Goal: Task Accomplishment & Management: Use online tool/utility

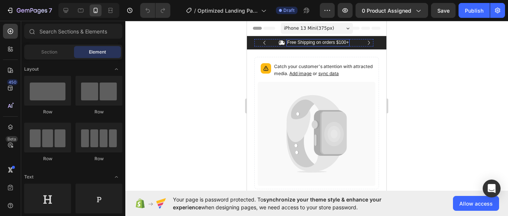
click at [342, 43] on p "Free Shipping on orders $100+" at bounding box center [318, 43] width 62 height 6
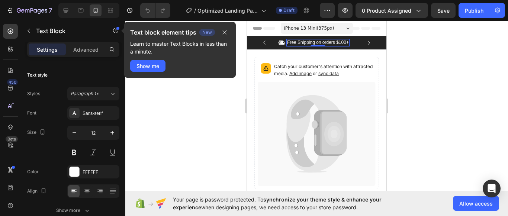
click at [347, 42] on p "Free Shipping on orders $100+" at bounding box center [318, 43] width 62 height 6
click at [192, 130] on div at bounding box center [316, 118] width 383 height 195
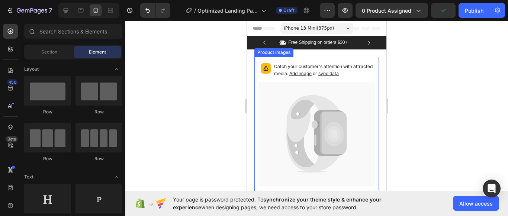
click at [312, 73] on span "Add image" at bounding box center [300, 74] width 22 height 6
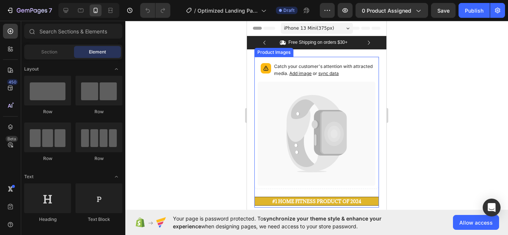
click at [339, 74] on span "sync data" at bounding box center [328, 74] width 20 height 6
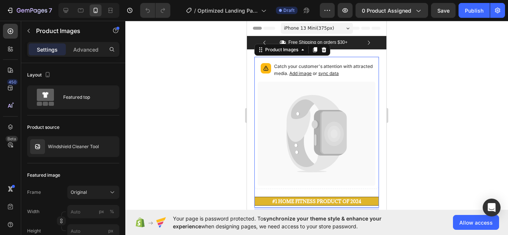
click at [339, 74] on span "sync data" at bounding box center [328, 74] width 20 height 6
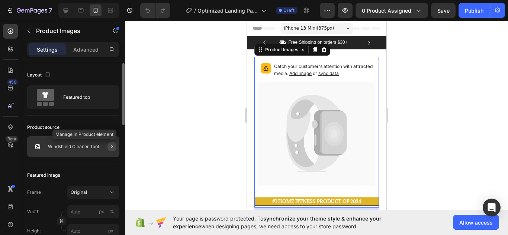
click at [113, 147] on icon "button" at bounding box center [112, 147] width 6 height 6
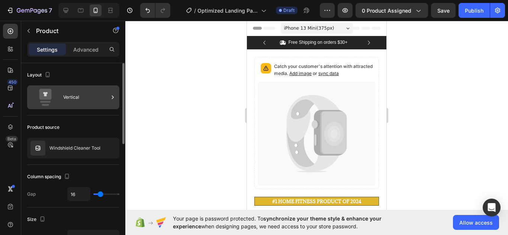
click at [115, 97] on icon at bounding box center [112, 97] width 7 height 7
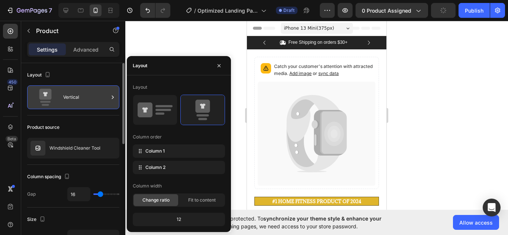
click at [115, 97] on icon at bounding box center [112, 97] width 7 height 7
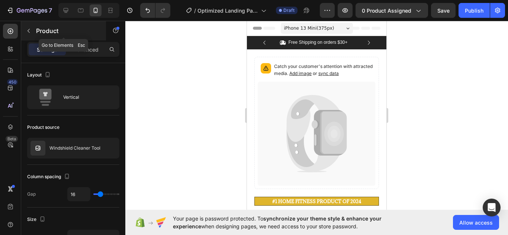
click at [27, 27] on button "button" at bounding box center [29, 31] width 12 height 12
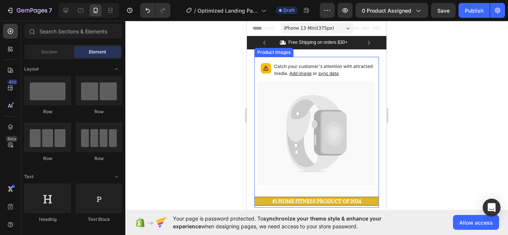
click at [325, 141] on icon at bounding box center [334, 134] width 20 height 25
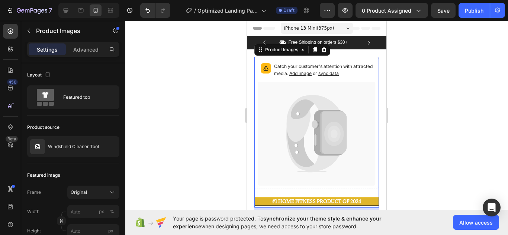
click at [312, 74] on span "Add image" at bounding box center [300, 74] width 22 height 6
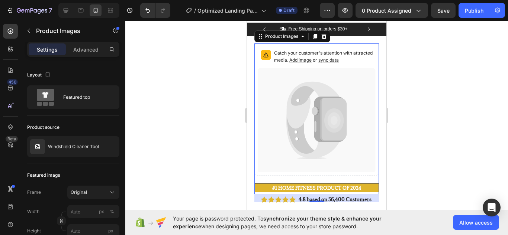
scroll to position [12, 0]
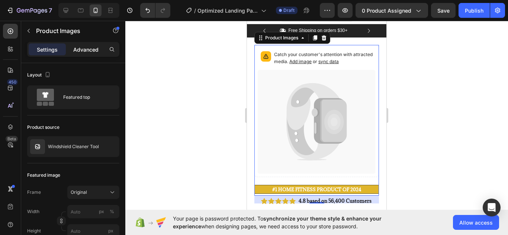
click at [83, 44] on div "Advanced" at bounding box center [85, 49] width 37 height 12
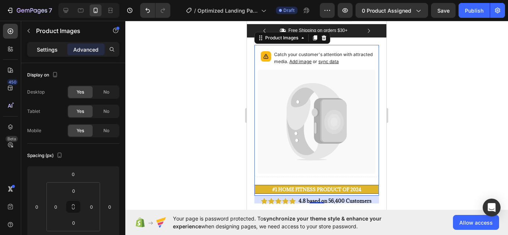
click at [46, 47] on p "Settings" at bounding box center [47, 50] width 21 height 8
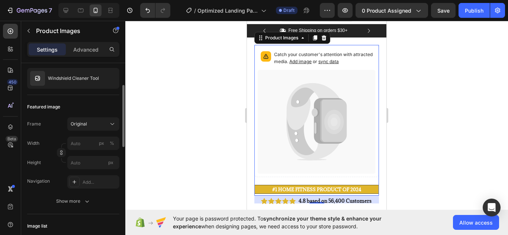
scroll to position [69, 0]
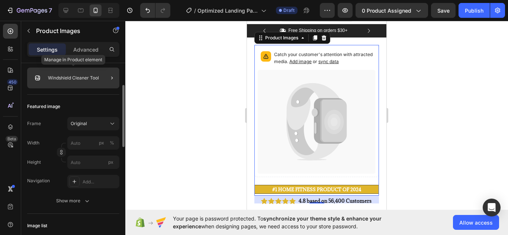
click at [72, 78] on p "Windshield Cleaner Tool" at bounding box center [73, 77] width 51 height 5
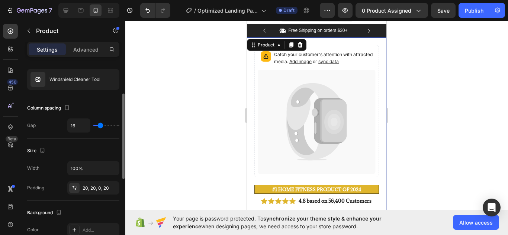
scroll to position [0, 0]
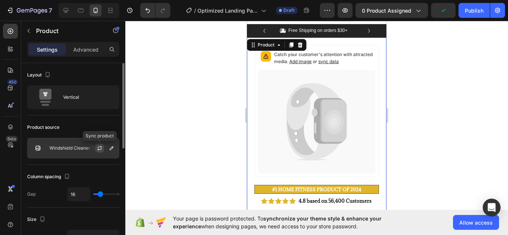
click at [99, 148] on icon "button" at bounding box center [100, 148] width 6 height 6
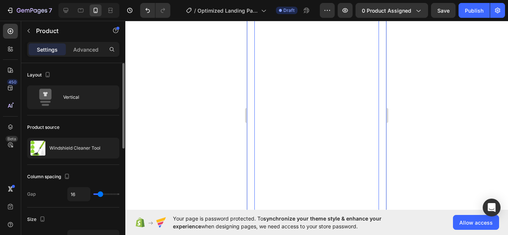
scroll to position [39, 0]
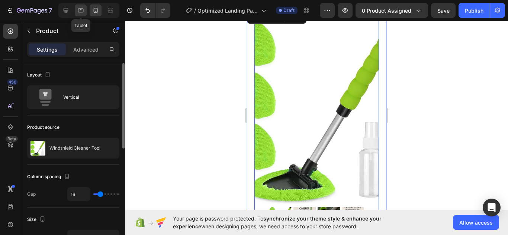
click at [79, 6] on div at bounding box center [81, 10] width 12 height 12
type input "30"
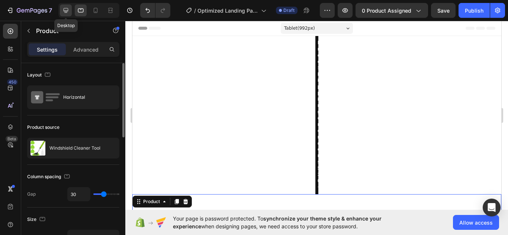
click at [67, 9] on icon at bounding box center [65, 10] width 7 height 7
type input "1200"
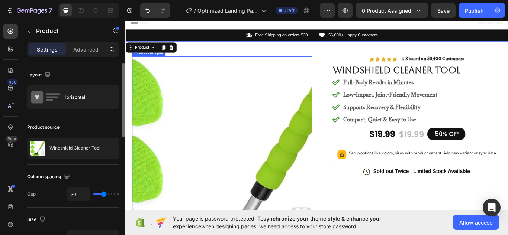
scroll to position [39, 0]
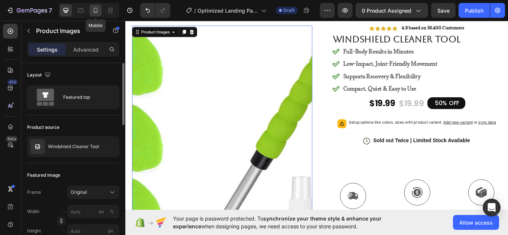
click at [93, 12] on icon at bounding box center [95, 10] width 7 height 7
type input "60"
type input "8"
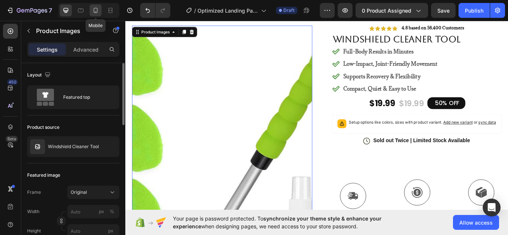
type input "8"
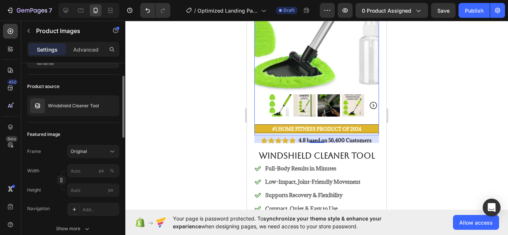
scroll to position [41, 0]
click at [116, 149] on button "Original" at bounding box center [93, 151] width 52 height 13
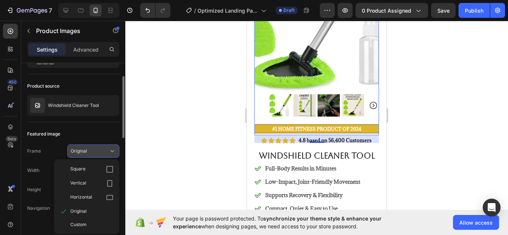
click at [109, 146] on button "Original" at bounding box center [93, 151] width 52 height 13
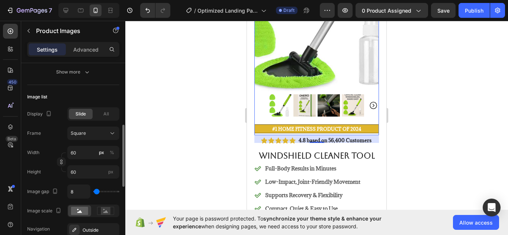
scroll to position [198, 0]
click at [82, 151] on input "60" at bounding box center [93, 152] width 52 height 13
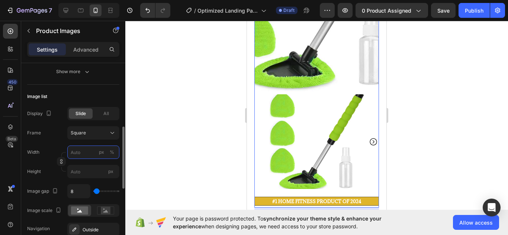
type input "3"
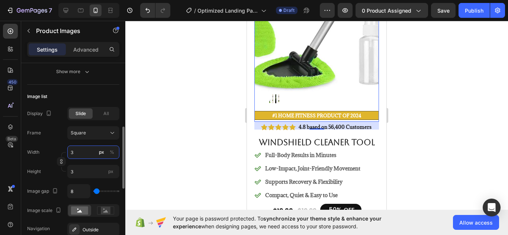
type input "30"
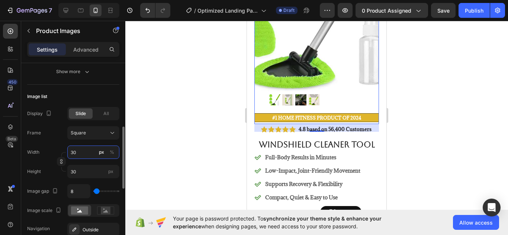
type input "3"
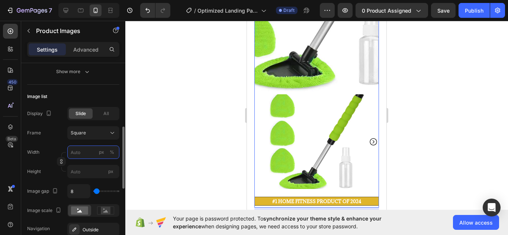
type input "3"
type input "5"
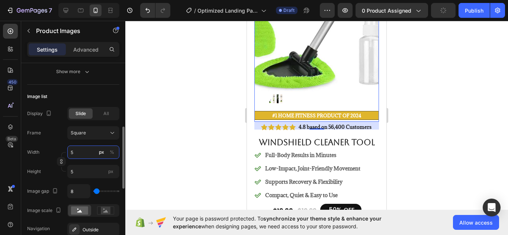
type input "50"
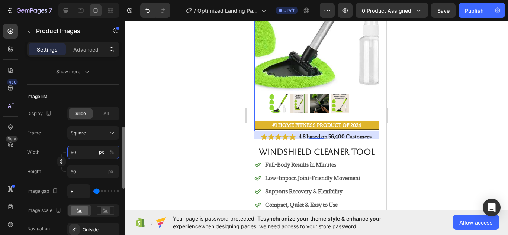
type input "5"
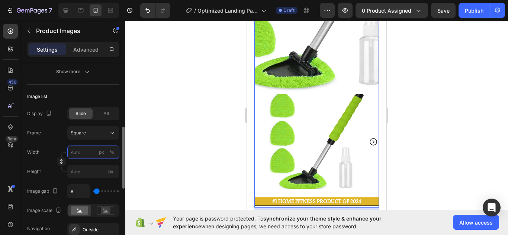
type input "6"
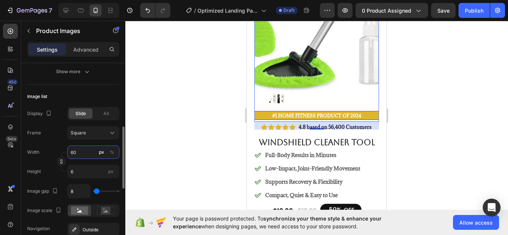
type input "6"
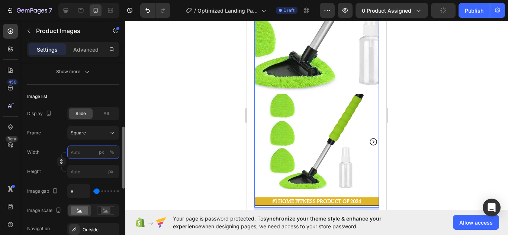
type input "6"
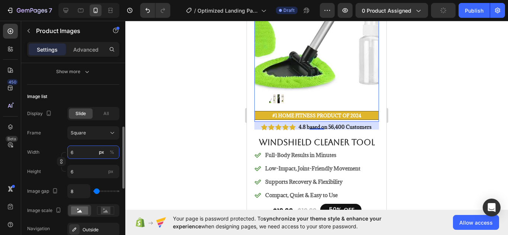
type input "65"
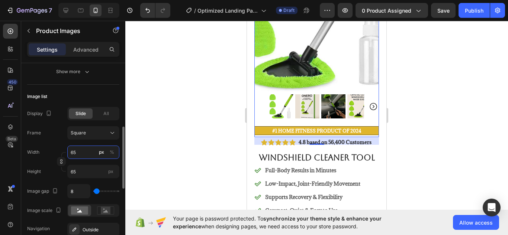
type input "650"
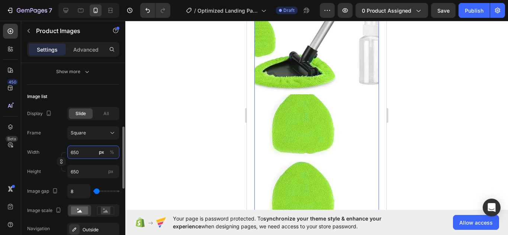
type input "65"
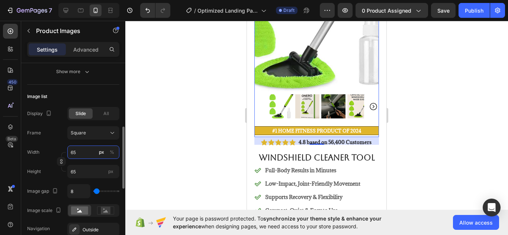
type input "6"
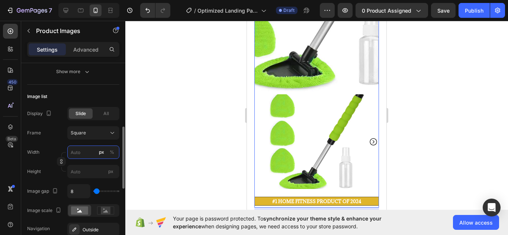
type input "6"
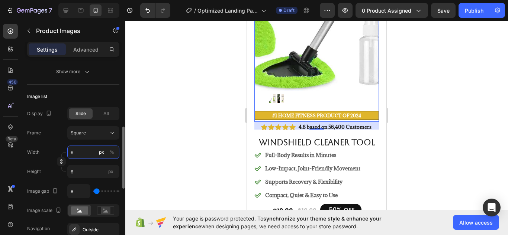
type input "65"
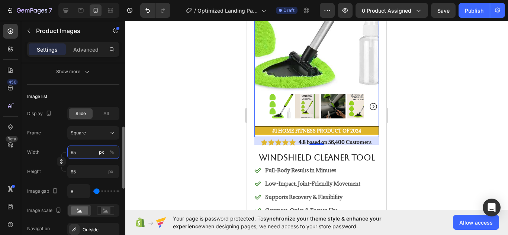
type input "650"
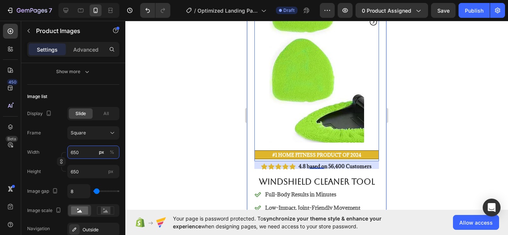
scroll to position [345, 0]
type input "65"
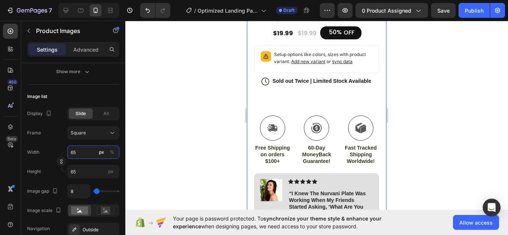
type input "6"
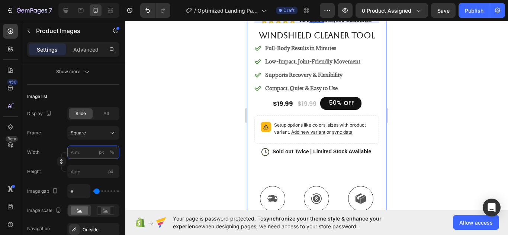
type input "6"
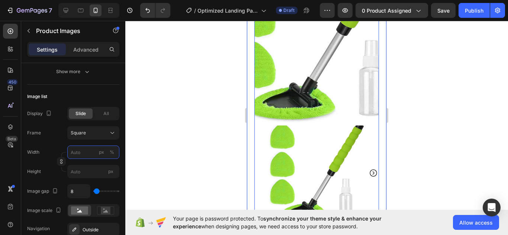
scroll to position [141, 0]
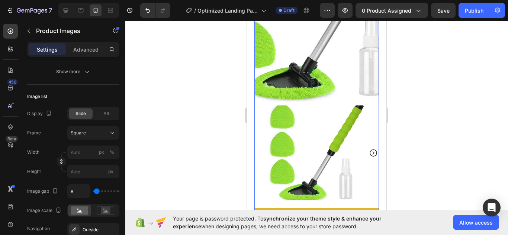
click at [192, 161] on div at bounding box center [316, 128] width 383 height 215
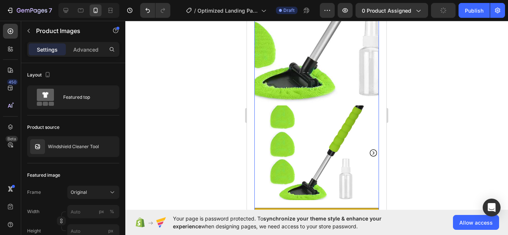
click at [369, 149] on icon "Carousel Next Arrow" at bounding box center [373, 153] width 9 height 9
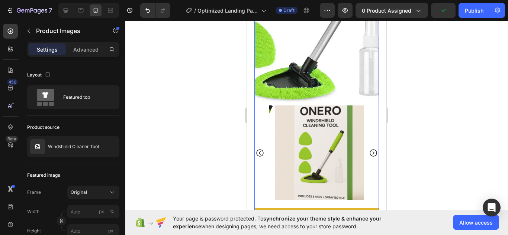
click at [369, 149] on icon "Carousel Next Arrow" at bounding box center [373, 153] width 9 height 9
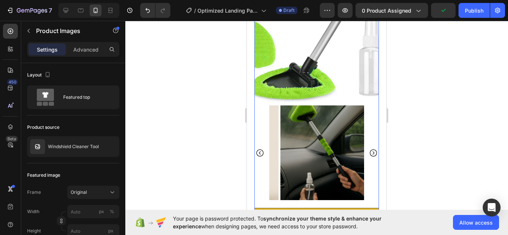
click at [369, 149] on icon "Carousel Next Arrow" at bounding box center [373, 153] width 9 height 9
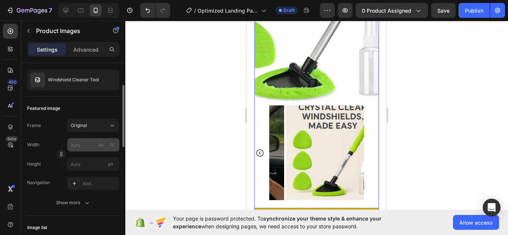
scroll to position [67, 0]
click at [88, 148] on input "px %" at bounding box center [93, 144] width 52 height 13
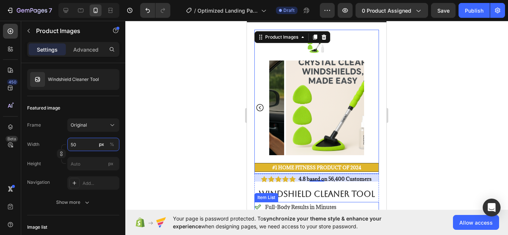
scroll to position [23, 0]
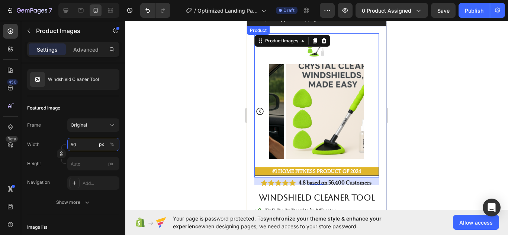
type input "5"
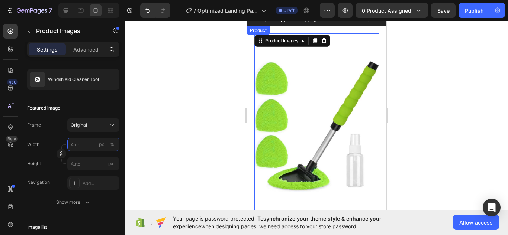
type input "5"
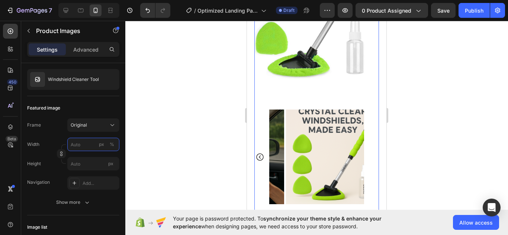
scroll to position [145, 0]
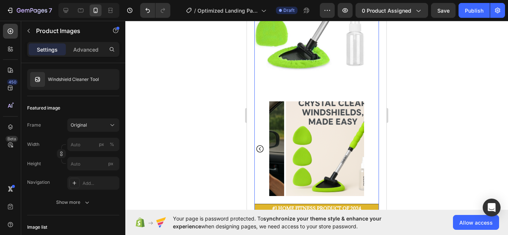
click at [322, 153] on img at bounding box center [333, 148] width 95 height 95
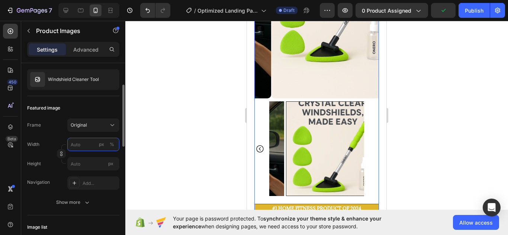
click at [78, 146] on input "px %" at bounding box center [93, 144] width 52 height 13
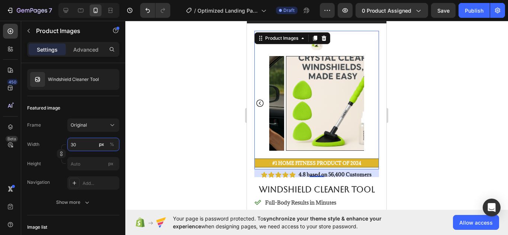
scroll to position [26, 0]
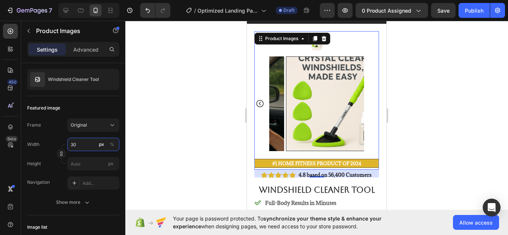
type input "3"
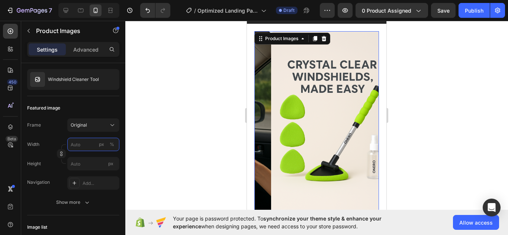
type input "3"
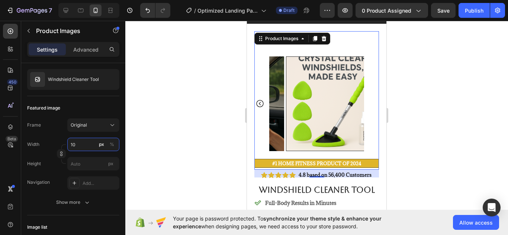
type input "1"
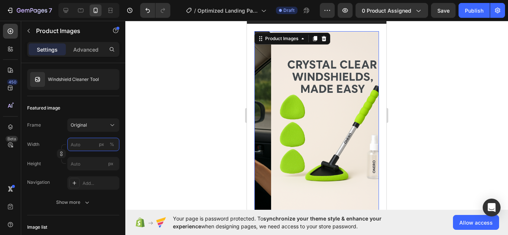
type input "1"
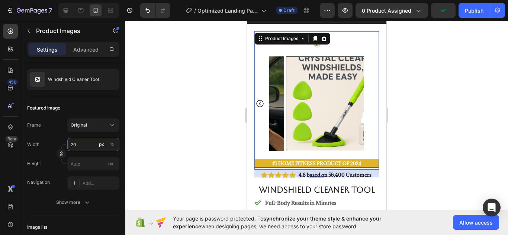
type input "2"
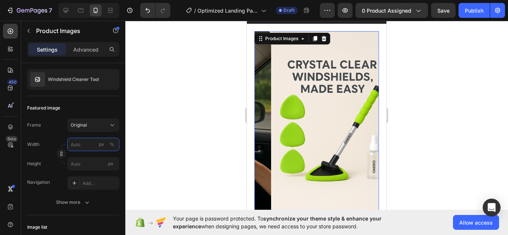
type input "2"
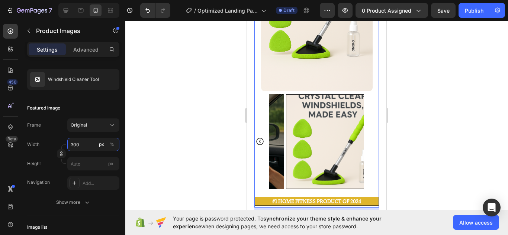
scroll to position [134, 0]
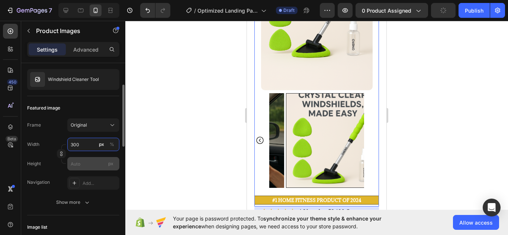
type input "300"
click at [91, 170] on input "px" at bounding box center [93, 163] width 52 height 13
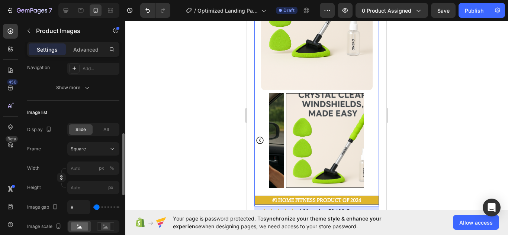
scroll to position [194, 0]
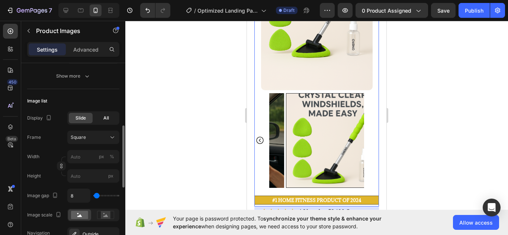
click at [108, 119] on span "All" at bounding box center [106, 118] width 6 height 7
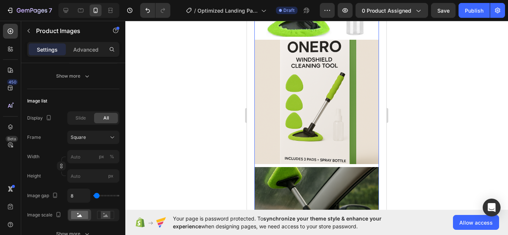
scroll to position [308, 0]
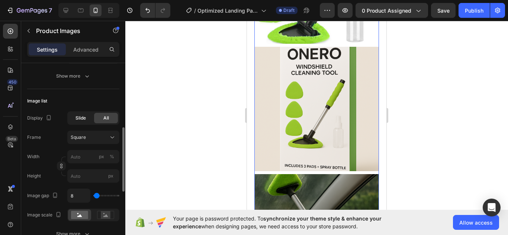
click at [90, 121] on div "Slide" at bounding box center [81, 118] width 24 height 10
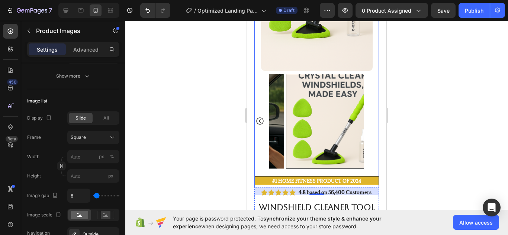
scroll to position [154, 0]
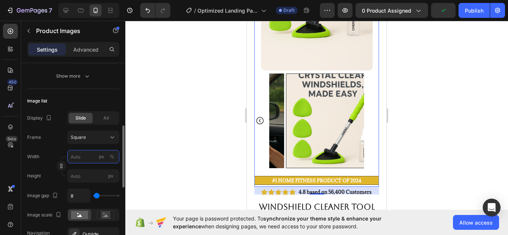
click at [81, 159] on input "px %" at bounding box center [93, 156] width 52 height 13
click at [86, 156] on input "px %" at bounding box center [93, 156] width 52 height 13
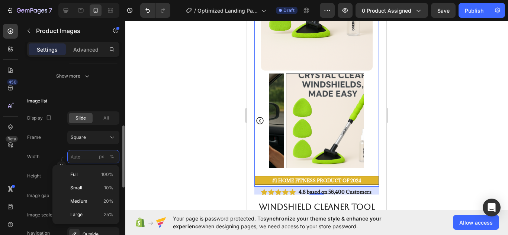
click at [86, 156] on input "px %" at bounding box center [93, 156] width 52 height 13
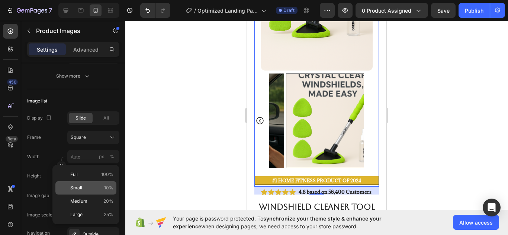
click at [101, 190] on p "Small 10%" at bounding box center [91, 188] width 43 height 7
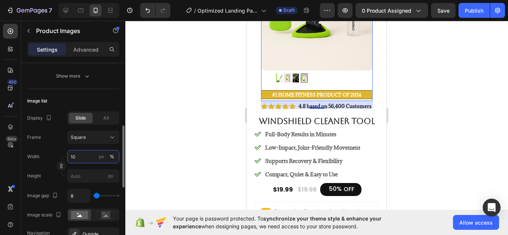
click at [80, 155] on input "10" at bounding box center [93, 156] width 52 height 13
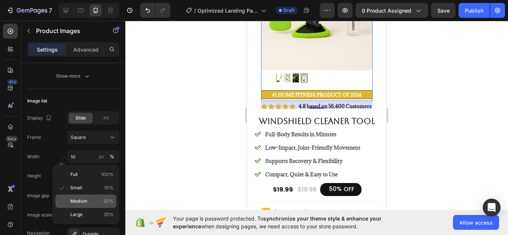
click at [94, 198] on p "Medium 20%" at bounding box center [91, 201] width 43 height 7
type input "20"
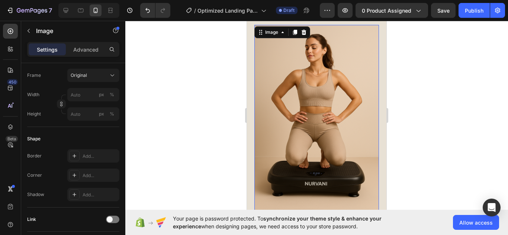
scroll to position [0, 0]
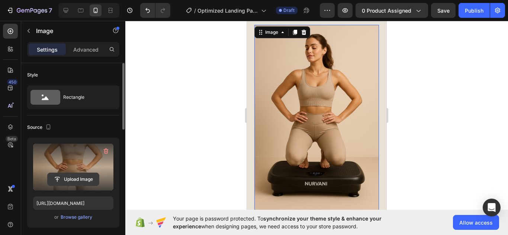
click at [88, 176] on input "file" at bounding box center [73, 179] width 51 height 13
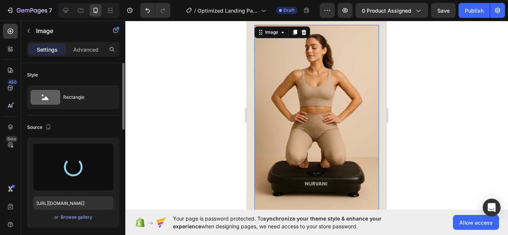
type input "https://cdn.shopify.com/s/files/1/0627/0726/9703/files/gempages_581797503024759…"
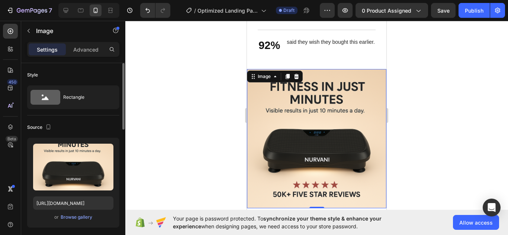
scroll to position [1353, 0]
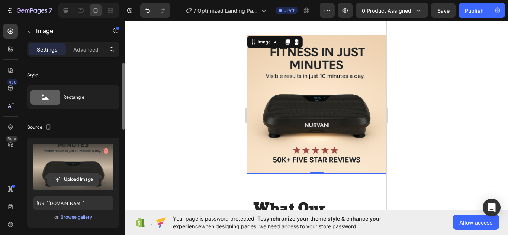
click at [81, 179] on input "file" at bounding box center [73, 179] width 51 height 13
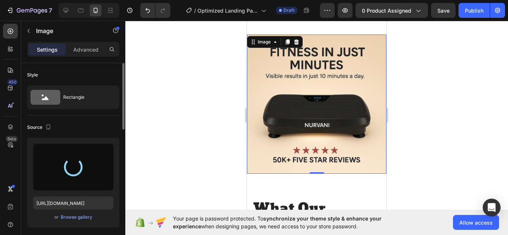
type input "https://cdn.shopify.com/s/files/1/0627/0726/9703/files/gempages_581797503024759…"
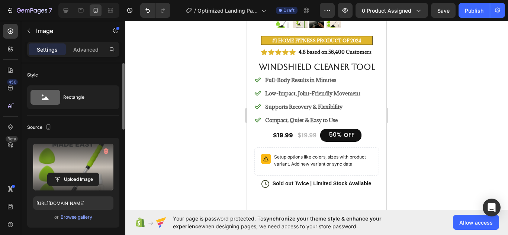
scroll to position [214, 0]
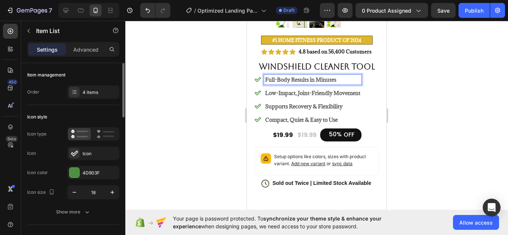
click at [341, 79] on p "Full-Body Results in Minutes" at bounding box center [312, 80] width 95 height 8
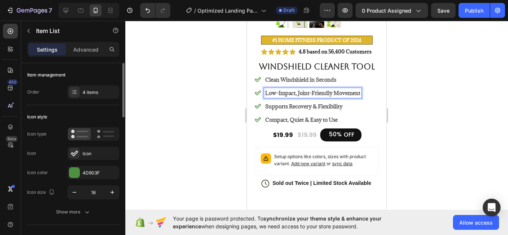
click at [340, 95] on p "Low-Impact, Joint-Friendly Movement" at bounding box center [312, 93] width 95 height 8
click at [360, 94] on p "Low-Impact, Joint-Friendly Movement" at bounding box center [312, 93] width 95 height 8
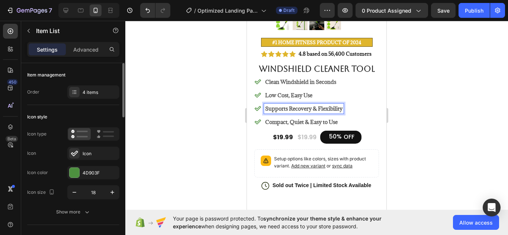
click at [337, 105] on p "Supports Recovery & Flexibility" at bounding box center [303, 109] width 77 height 8
drag, startPoint x: 344, startPoint y: 108, endPoint x: 355, endPoint y: 117, distance: 14.2
click at [355, 117] on div "Clean Windshield in Seconds Low Cost, Easy Use Supports Recovery & Flexibility …" at bounding box center [316, 102] width 125 height 50
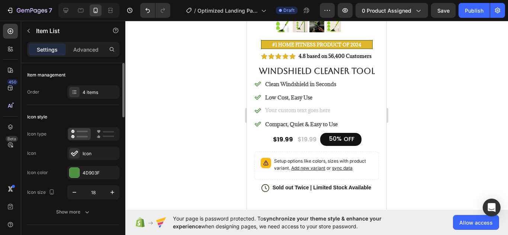
click at [285, 109] on div "Rich Text Editor. Editing area: main" at bounding box center [301, 111] width 75 height 10
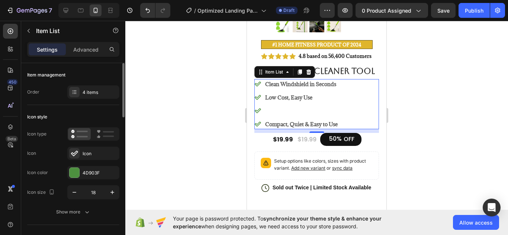
click at [257, 108] on icon at bounding box center [257, 110] width 7 height 7
click at [268, 113] on p "Rich Text Editor. Editing area: main" at bounding box center [301, 111] width 72 height 8
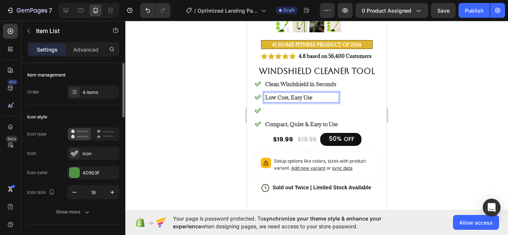
click at [316, 94] on p "Low Cost, Easy Use" at bounding box center [301, 98] width 72 height 8
click at [269, 109] on p "Rich Text Editor. Editing area: main" at bounding box center [301, 111] width 72 height 8
click at [294, 126] on strong "Compact, Quiet & Easy to Use" at bounding box center [301, 124] width 72 height 7
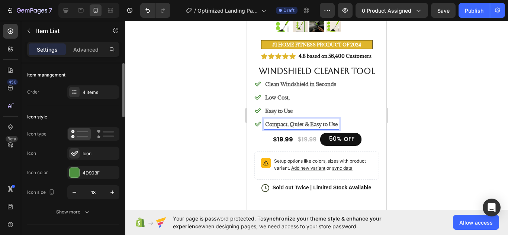
click at [338, 125] on strong "Compact, Quiet & Easy to Use" at bounding box center [301, 124] width 72 height 7
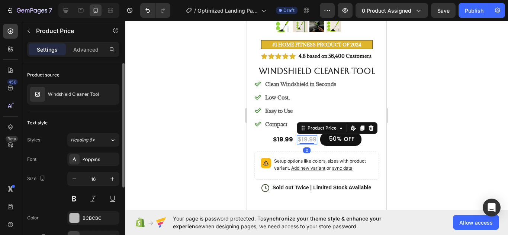
click at [412, 136] on div at bounding box center [316, 128] width 383 height 215
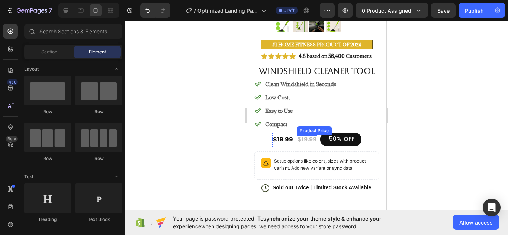
click at [297, 142] on div "$19.99" at bounding box center [307, 139] width 20 height 9
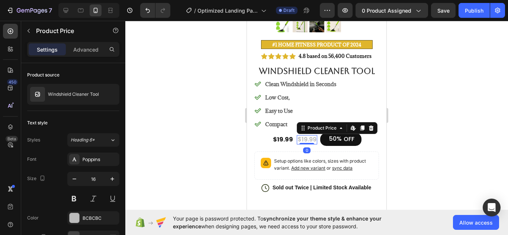
click at [301, 139] on div "$19.99" at bounding box center [307, 139] width 20 height 9
click at [223, 147] on div at bounding box center [316, 128] width 383 height 215
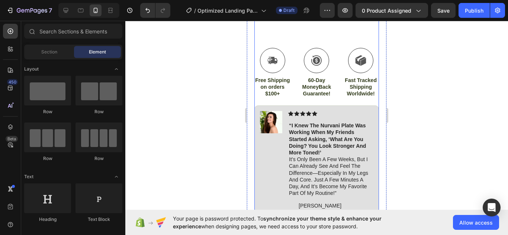
scroll to position [384, 0]
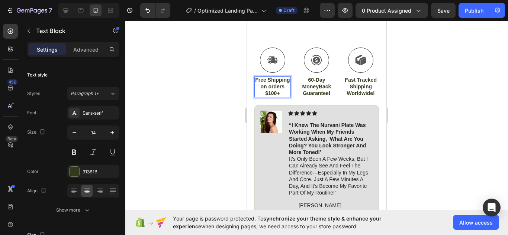
click at [280, 91] on p "Free Shipping on orders $100+" at bounding box center [272, 87] width 35 height 20
click at [231, 138] on div at bounding box center [316, 128] width 383 height 215
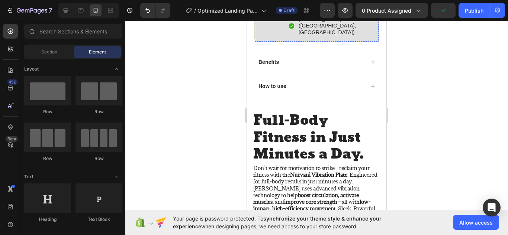
scroll to position [570, 0]
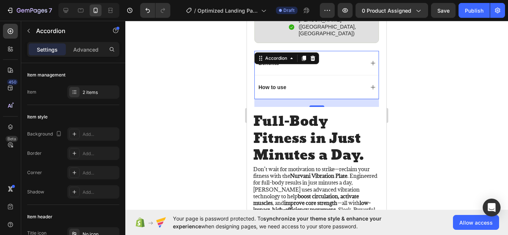
click at [371, 61] on icon at bounding box center [373, 63] width 4 height 4
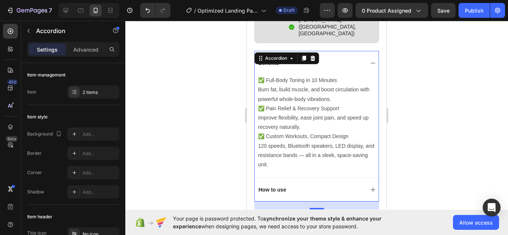
click at [371, 63] on icon at bounding box center [373, 63] width 4 height 0
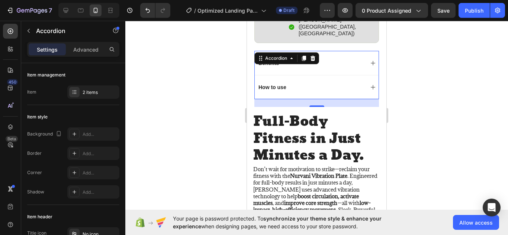
click at [370, 84] on icon at bounding box center [373, 87] width 6 height 6
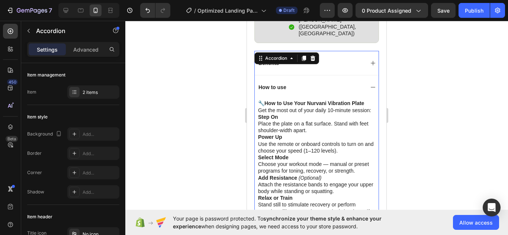
click at [370, 84] on icon at bounding box center [373, 87] width 6 height 6
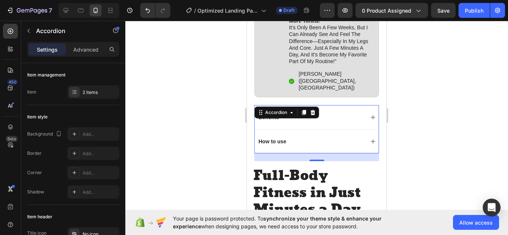
scroll to position [516, 0]
click at [364, 106] on div "Benefits" at bounding box center [317, 118] width 124 height 24
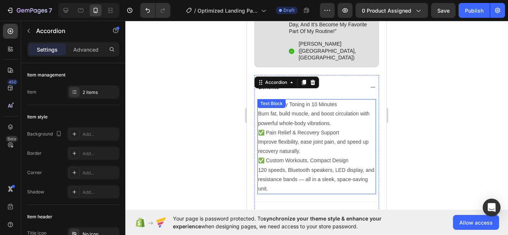
scroll to position [554, 0]
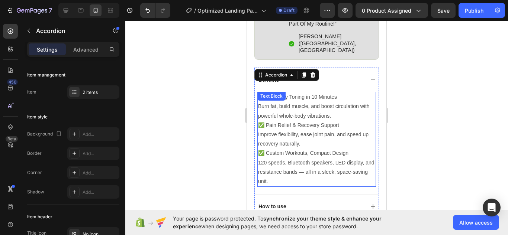
click at [288, 167] on p "120 speeds, Bluetooth speakers, LED display, and resistance bands — all in a sl…" at bounding box center [316, 172] width 117 height 28
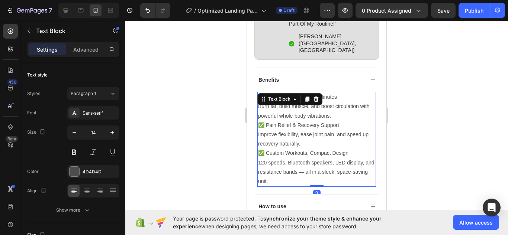
click at [288, 167] on p "120 speeds, Bluetooth speakers, LED display, and resistance bands — all in a sl…" at bounding box center [316, 172] width 117 height 28
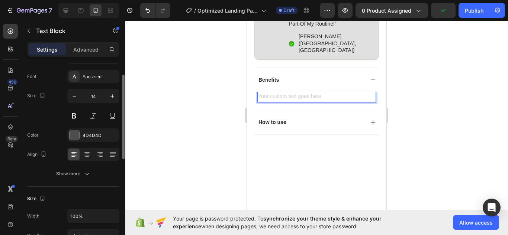
scroll to position [0, 0]
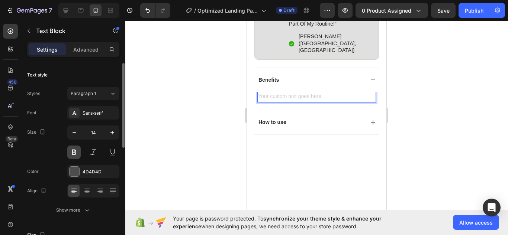
click at [78, 150] on button at bounding box center [73, 152] width 13 height 13
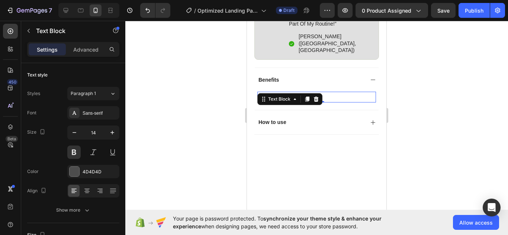
click at [67, 146] on button at bounding box center [73, 152] width 13 height 13
click at [333, 93] on p "Rich Text Editor. Editing area: main" at bounding box center [316, 97] width 117 height 9
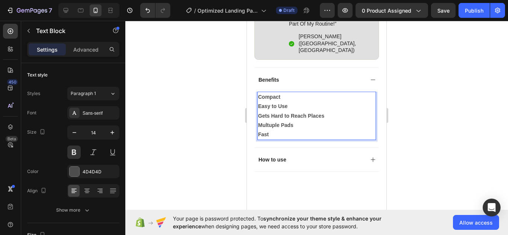
click at [268, 121] on p "Multuple Pads" at bounding box center [316, 125] width 117 height 9
click at [272, 121] on p "Multuple Pads" at bounding box center [316, 125] width 117 height 9
click at [221, 115] on div at bounding box center [316, 128] width 383 height 215
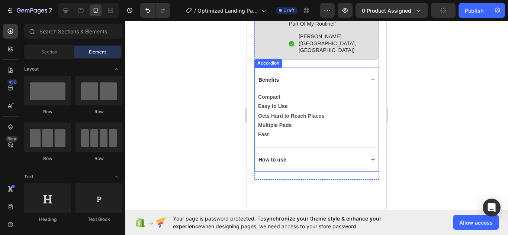
click at [370, 77] on icon at bounding box center [373, 80] width 6 height 6
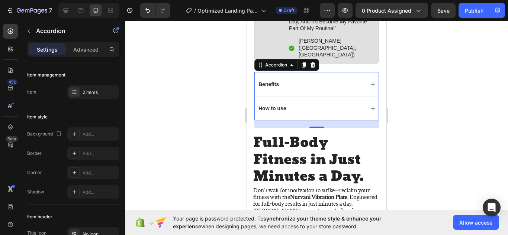
scroll to position [550, 0]
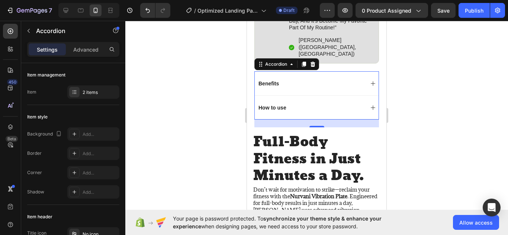
click at [370, 105] on icon at bounding box center [373, 108] width 6 height 6
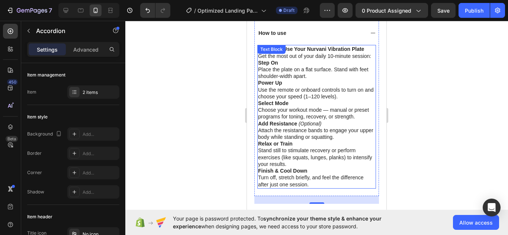
scroll to position [625, 0]
click at [310, 179] on p "Finish & Cool Down Turn off, stretch briefly, and feel the difference after jus…" at bounding box center [316, 177] width 117 height 20
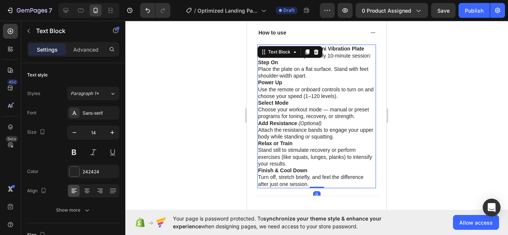
click at [310, 175] on p "Finish & Cool Down Turn off, stretch briefly, and feel the difference after jus…" at bounding box center [316, 177] width 117 height 20
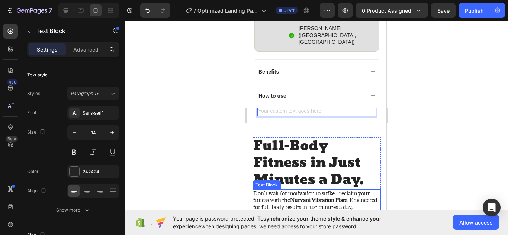
scroll to position [535, 0]
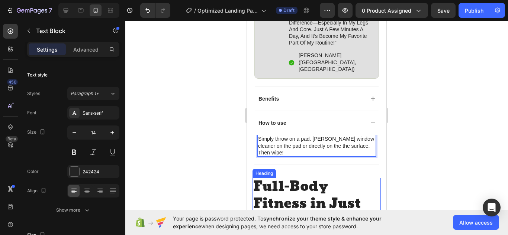
click at [228, 174] on div at bounding box center [316, 128] width 383 height 215
click at [320, 136] on p "Simply throw on a pad. Spry window cleaner on the pad or directly on the the su…" at bounding box center [316, 146] width 117 height 20
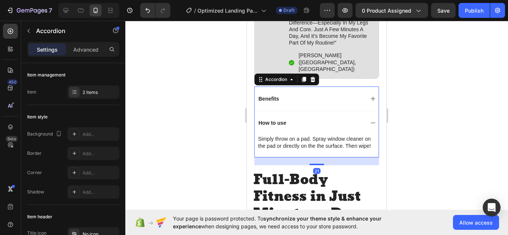
click at [366, 111] on div "How to use" at bounding box center [317, 123] width 124 height 24
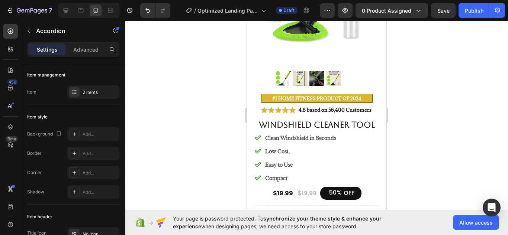
scroll to position [154, 0]
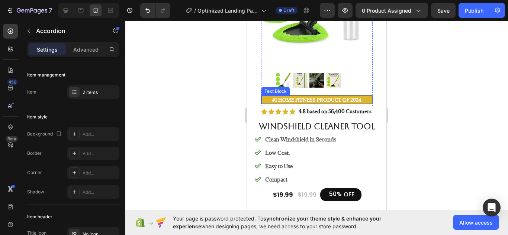
click at [313, 101] on strong "#1 Home fitness Product of 2024" at bounding box center [316, 100] width 89 height 6
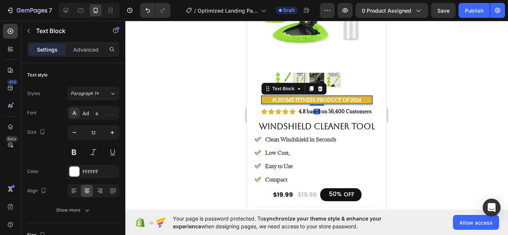
click at [313, 99] on strong "#1 Home fitness Product of 2024" at bounding box center [316, 100] width 89 height 6
click at [419, 137] on div at bounding box center [316, 128] width 383 height 215
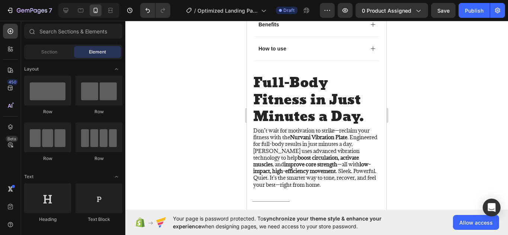
scroll to position [610, 0]
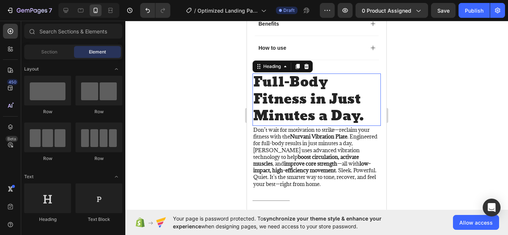
click at [304, 74] on h2 "Full-Body Fitness in Just Minutes a Day." at bounding box center [316, 100] width 128 height 52
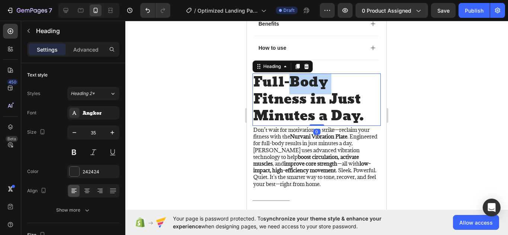
click at [304, 74] on h2 "Full-Body Fitness in Just Minutes a Day." at bounding box center [316, 100] width 128 height 52
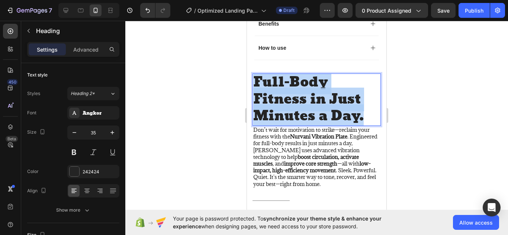
click at [304, 74] on p "Full-Body Fitness in Just Minutes a Day." at bounding box center [316, 99] width 127 height 51
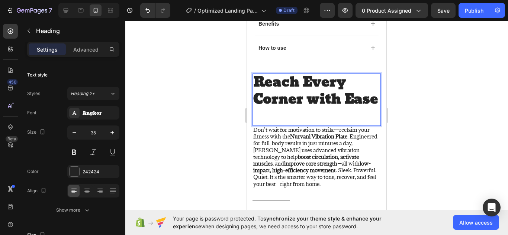
scroll to position [2, 0]
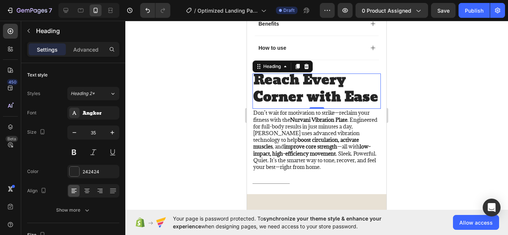
click at [438, 131] on div at bounding box center [316, 128] width 383 height 215
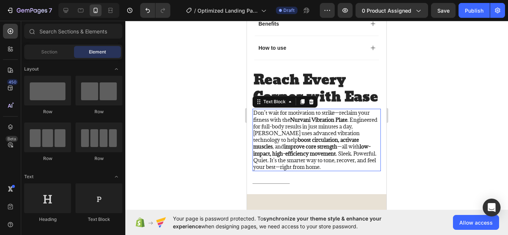
click at [319, 143] on strong "boost circulation, activate muscles" at bounding box center [306, 143] width 106 height 14
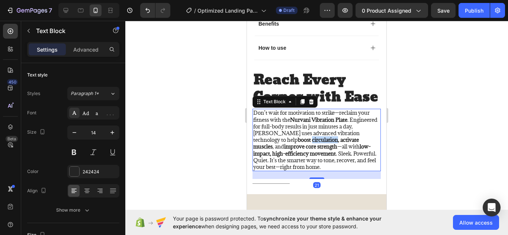
click at [319, 143] on strong "boost circulation, activate muscles" at bounding box center [306, 143] width 106 height 14
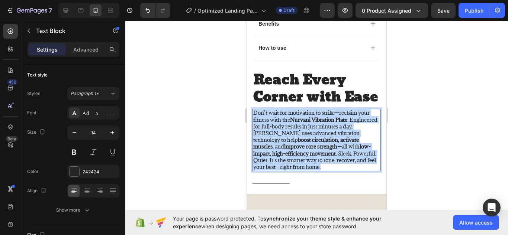
click at [319, 143] on strong "boost circulation, activate muscles" at bounding box center [306, 143] width 106 height 14
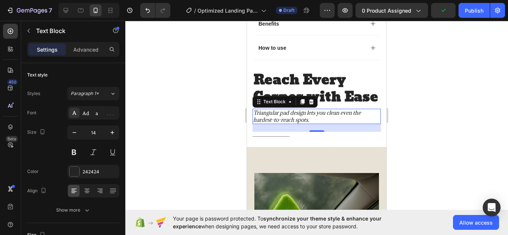
click at [431, 153] on div at bounding box center [316, 128] width 383 height 215
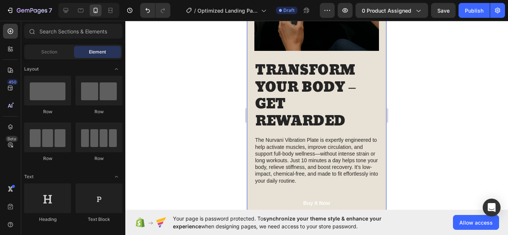
scroll to position [922, 0]
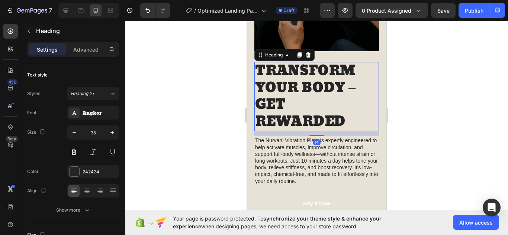
click at [306, 109] on h2 "TRANSFORM YOUR BODY – GET REWARDED" at bounding box center [316, 96] width 125 height 69
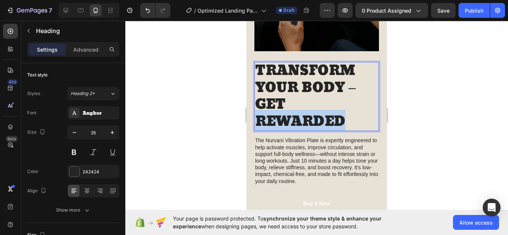
click at [306, 109] on h2 "TRANSFORM YOUR BODY – GET REWARDED" at bounding box center [316, 96] width 125 height 69
click at [306, 109] on p "TRANSFORM YOUR BODY – GET REWARDED" at bounding box center [316, 97] width 123 height 68
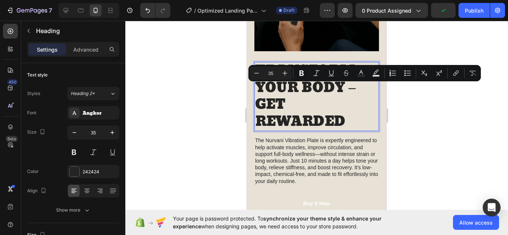
click at [298, 83] on p "TRANSFORM YOUR BODY – GET REWARDED" at bounding box center [316, 97] width 123 height 68
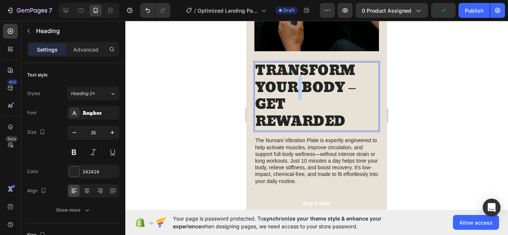
click at [298, 83] on p "TRANSFORM YOUR BODY – GET REWARDED" at bounding box center [316, 97] width 123 height 68
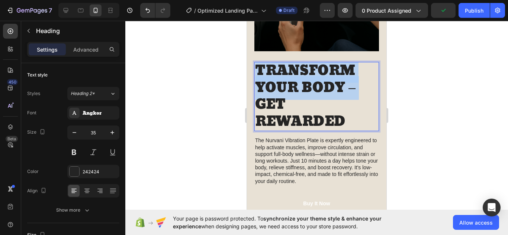
click at [298, 83] on p "TRANSFORM YOUR BODY – GET REWARDED" at bounding box center [316, 97] width 123 height 68
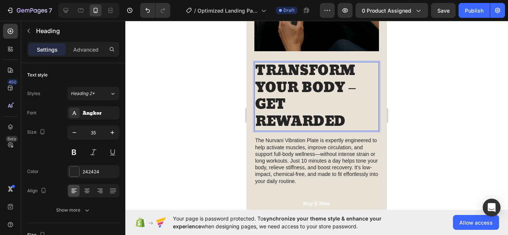
click at [347, 113] on p "TRANSFORM YOUR BODY – GET REWARDED" at bounding box center [316, 97] width 123 height 68
drag, startPoint x: 347, startPoint y: 113, endPoint x: 256, endPoint y: 89, distance: 94.0
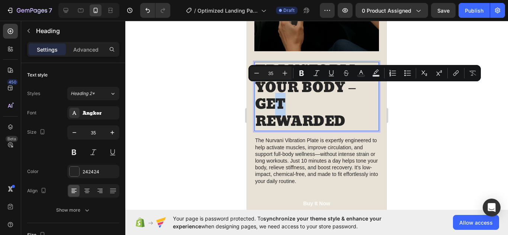
drag, startPoint x: 256, startPoint y: 89, endPoint x: 277, endPoint y: 93, distance: 21.5
click at [277, 93] on p "TRANSFORM YOUR BODY – GET REWARDED" at bounding box center [316, 97] width 123 height 68
click at [309, 93] on p "TRANSFORM YOUR BODY – GET REWARDED" at bounding box center [316, 97] width 123 height 68
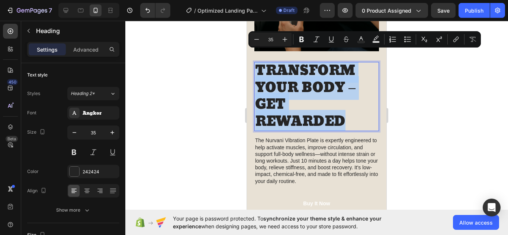
drag, startPoint x: 349, startPoint y: 110, endPoint x: 256, endPoint y: 60, distance: 105.6
click at [256, 63] on p "TRANSFORM YOUR BODY – GET REWARDED" at bounding box center [316, 97] width 123 height 68
copy p "TRANSFORM YOUR BODY – GET REWARDED"
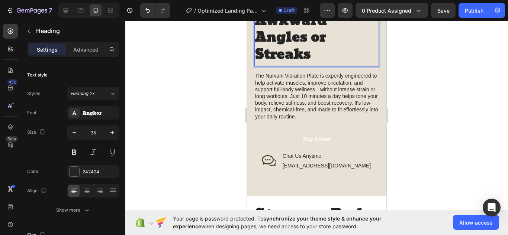
scroll to position [987, 0]
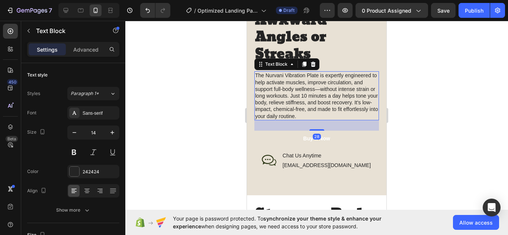
click at [323, 95] on p "The Nurvani Vibration Plate is expertly engineered to help activate muscles, im…" at bounding box center [316, 95] width 123 height 47
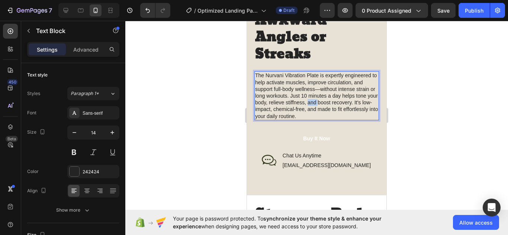
click at [323, 95] on p "The Nurvani Vibration Plate is expertly engineered to help activate muscles, im…" at bounding box center [316, 95] width 123 height 47
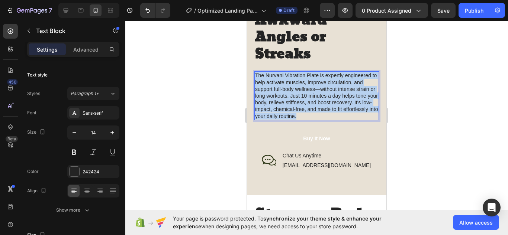
click at [323, 95] on p "The Nurvani Vibration Plate is expertly engineered to help activate muscles, im…" at bounding box center [316, 95] width 123 height 47
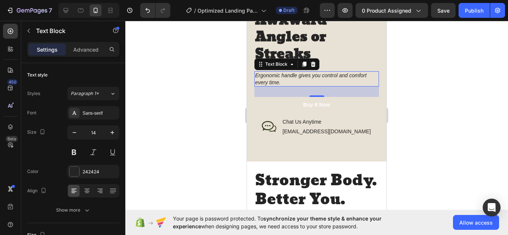
click at [431, 103] on div at bounding box center [316, 128] width 383 height 215
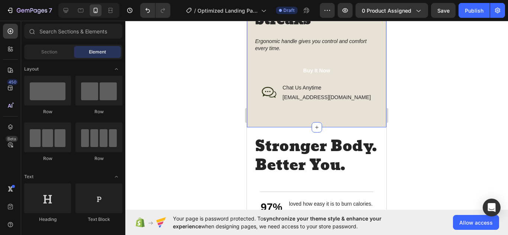
scroll to position [1024, 0]
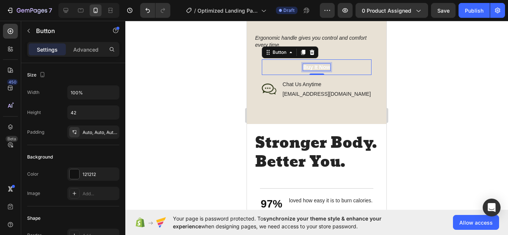
click at [315, 64] on p "Buy It Now" at bounding box center [316, 67] width 27 height 7
click at [197, 79] on div at bounding box center [316, 128] width 383 height 215
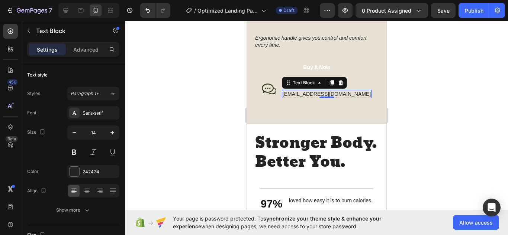
click at [339, 91] on p "[EMAIL_ADDRESS][DOMAIN_NAME]" at bounding box center [327, 94] width 88 height 7
click at [331, 91] on p "[EMAIL_ADDRESS][DOMAIN_NAME]" at bounding box center [327, 94] width 88 height 7
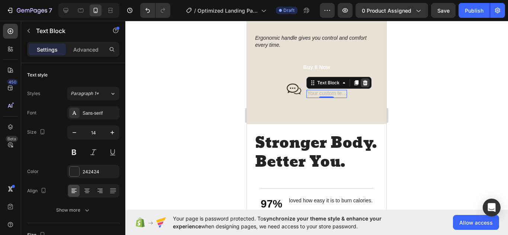
click at [365, 80] on icon at bounding box center [365, 83] width 6 height 6
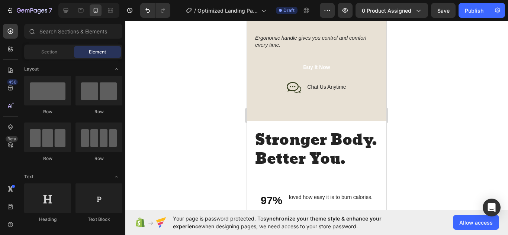
click at [411, 106] on div at bounding box center [316, 128] width 383 height 215
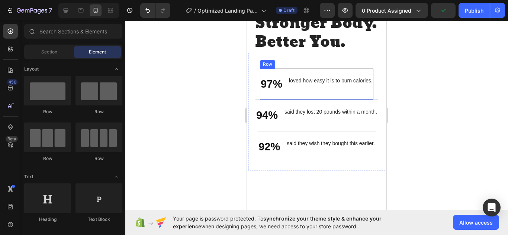
scroll to position [1134, 0]
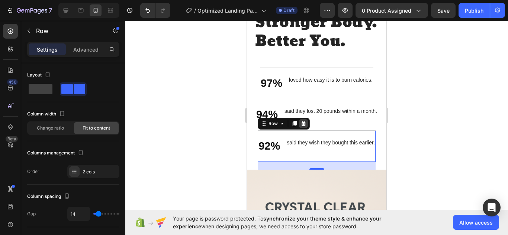
click at [302, 128] on div at bounding box center [303, 123] width 9 height 9
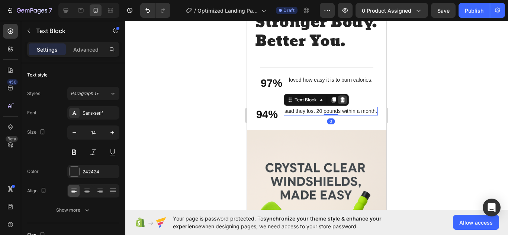
click at [339, 103] on icon at bounding box center [342, 100] width 6 height 6
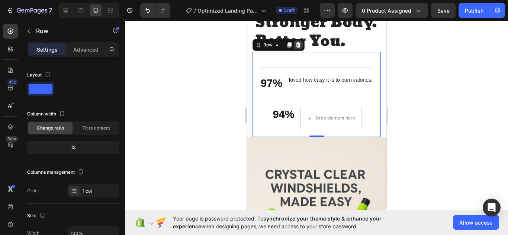
click at [294, 49] on div at bounding box center [298, 45] width 9 height 9
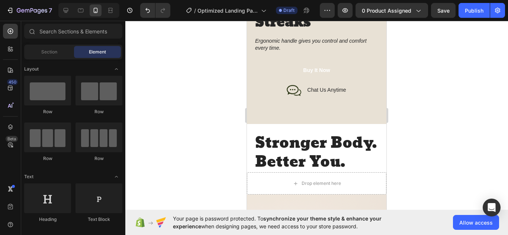
scroll to position [1021, 0]
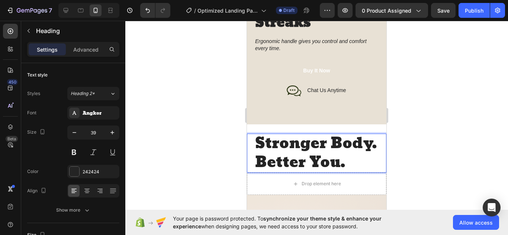
click at [330, 148] on h2 "Stronger Body. Better You." at bounding box center [316, 153] width 125 height 39
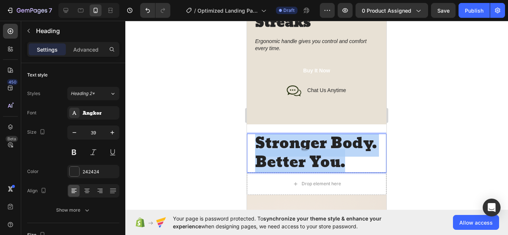
click at [330, 148] on p "Stronger Body. Better You." at bounding box center [316, 154] width 123 height 38
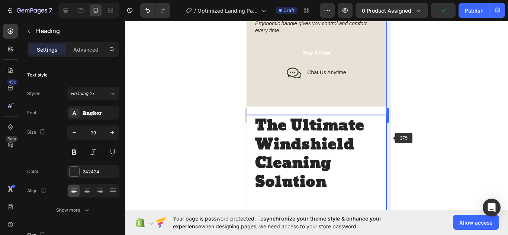
scroll to position [3, 0]
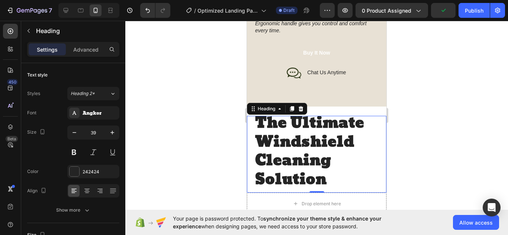
click at [453, 135] on div at bounding box center [316, 128] width 383 height 215
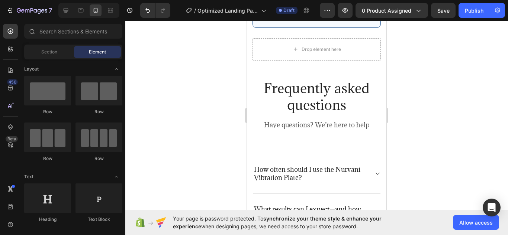
scroll to position [1970, 0]
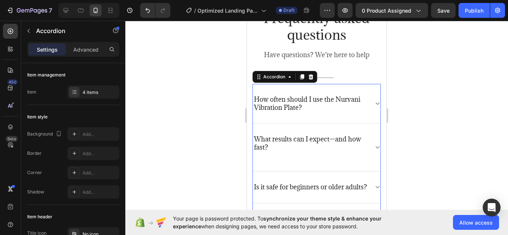
click at [374, 101] on icon at bounding box center [377, 104] width 6 height 6
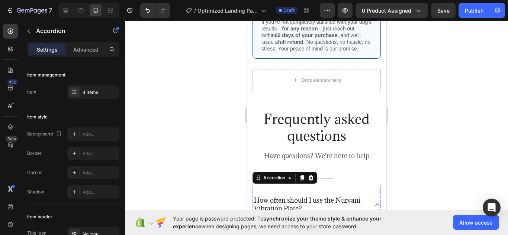
scroll to position [1886, 0]
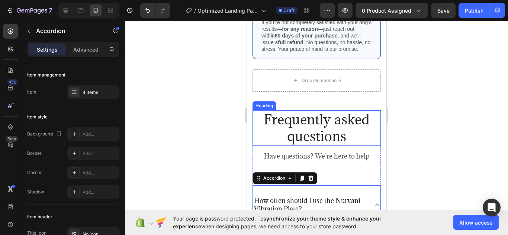
click at [342, 120] on h2 "Frequently asked questions" at bounding box center [316, 127] width 128 height 35
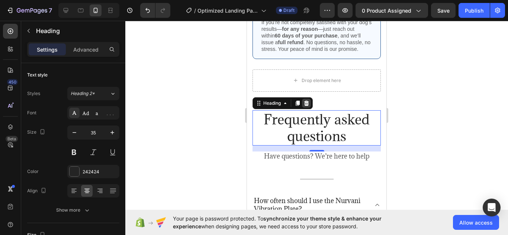
click at [308, 101] on icon at bounding box center [306, 103] width 5 height 5
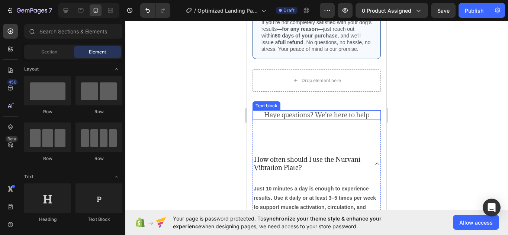
click at [364, 111] on p "Have questions? We’re here to help" at bounding box center [316, 115] width 127 height 8
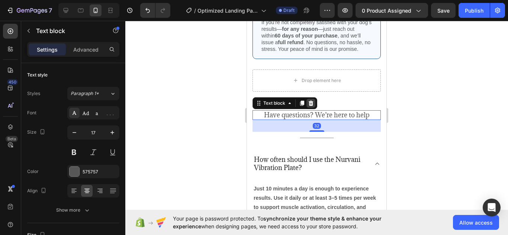
click at [312, 101] on icon at bounding box center [311, 103] width 5 height 5
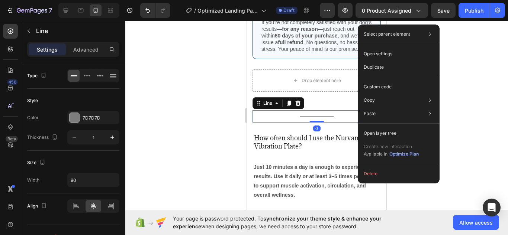
click at [465, 92] on div at bounding box center [316, 128] width 383 height 215
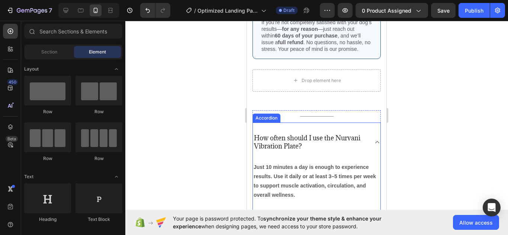
click at [374, 123] on div "How often should I use the Nurvani Vibration Plate?" at bounding box center [317, 142] width 128 height 39
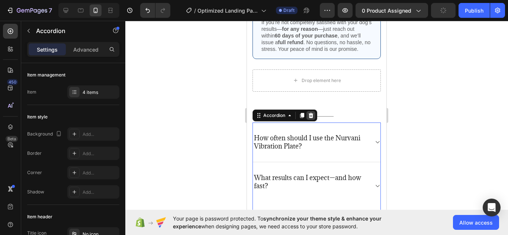
click at [310, 113] on icon at bounding box center [311, 115] width 5 height 5
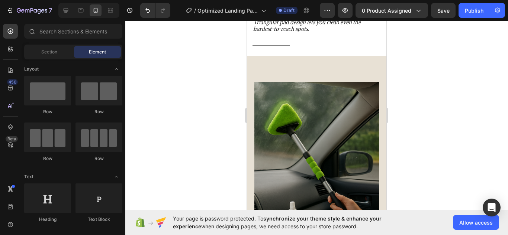
scroll to position [666, 0]
